Goal: Task Accomplishment & Management: Use online tool/utility

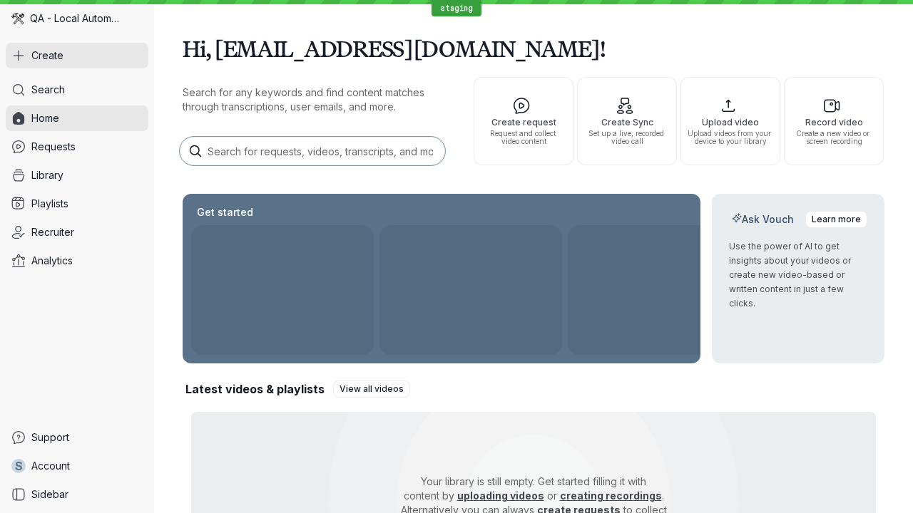
click at [77, 56] on button "Create" at bounding box center [77, 56] width 143 height 26
